Goal: Transaction & Acquisition: Register for event/course

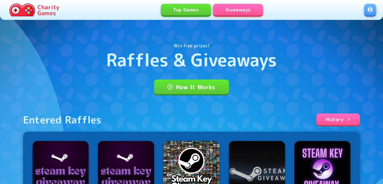
click at [370, 10] on link at bounding box center [370, 10] width 12 height 12
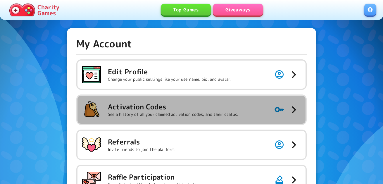
click at [184, 104] on h5 "Activation Codes" at bounding box center [173, 106] width 130 height 9
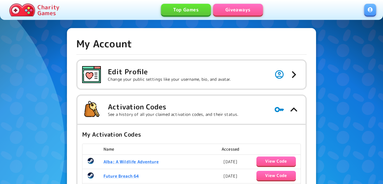
click at [236, 9] on link "Giveaways" at bounding box center [238, 10] width 50 height 12
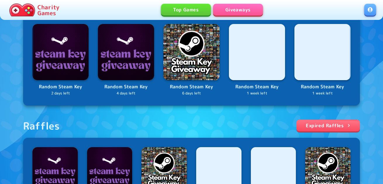
scroll to position [234, 0]
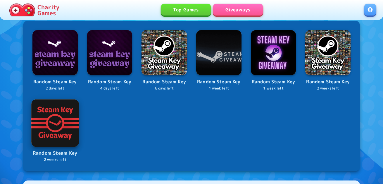
click at [44, 131] on img at bounding box center [54, 122] width 47 height 47
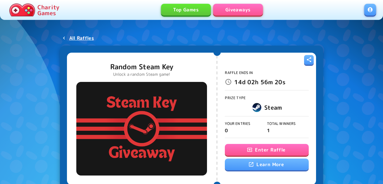
click at [278, 150] on button "Enter Raffle" at bounding box center [267, 150] width 84 height 12
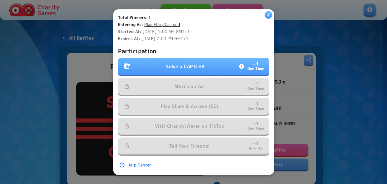
scroll to position [166, 0]
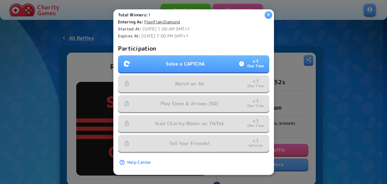
click at [198, 60] on p "Solve a CAPTCHA" at bounding box center [185, 63] width 39 height 7
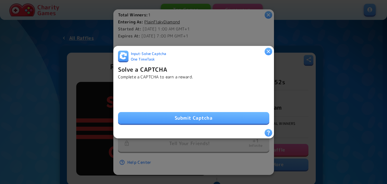
click at [157, 112] on button "Submit Captcha" at bounding box center [193, 118] width 151 height 12
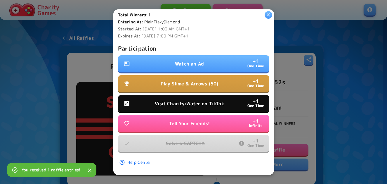
click at [185, 60] on p "Watch an Ad" at bounding box center [189, 63] width 29 height 7
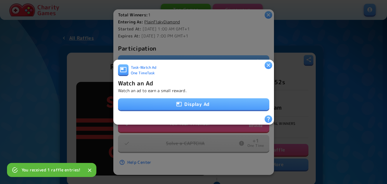
click at [188, 100] on button "Display Ad" at bounding box center [193, 104] width 151 height 12
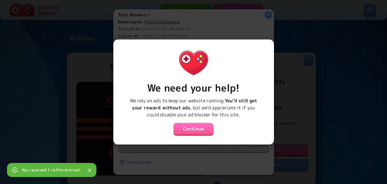
click at [199, 129] on button "Continue" at bounding box center [193, 129] width 40 height 12
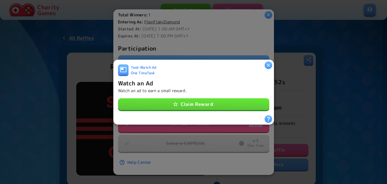
click at [204, 103] on button "Claim Reward" at bounding box center [193, 104] width 151 height 12
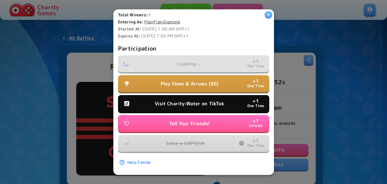
click at [203, 100] on p "Visit Charity:Water on TikTok" at bounding box center [189, 103] width 69 height 7
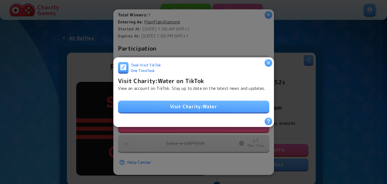
click at [207, 107] on link "Visit Charity:Water" at bounding box center [193, 106] width 151 height 12
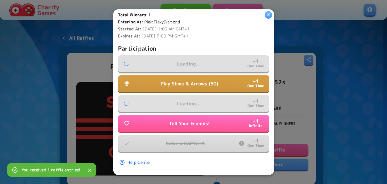
click at [208, 80] on p "Play Slime & Arrows (50)" at bounding box center [190, 83] width 58 height 7
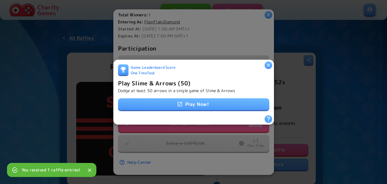
click at [217, 98] on link "Play Now!" at bounding box center [193, 104] width 151 height 12
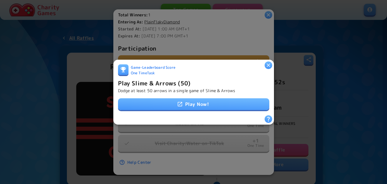
click at [178, 81] on h6 "Play Slime & Arrows (50)" at bounding box center [154, 82] width 73 height 9
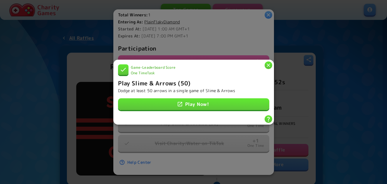
click at [268, 63] on icon "button" at bounding box center [268, 65] width 6 height 6
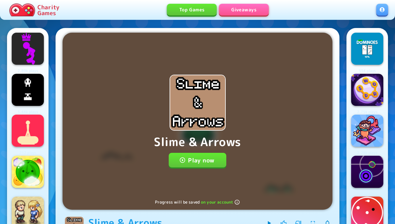
click at [198, 160] on button "Play now" at bounding box center [198, 160] width 58 height 15
